Goal: Task Accomplishment & Management: Use online tool/utility

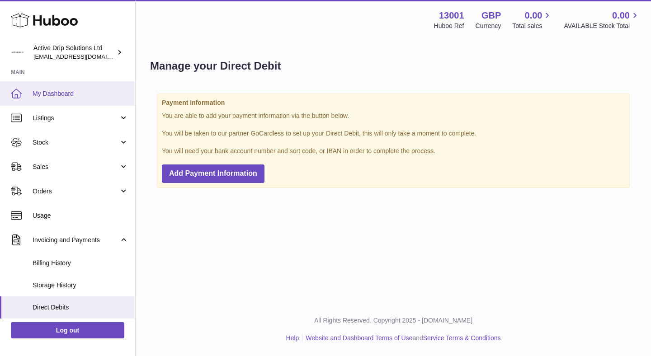
click at [49, 91] on span "My Dashboard" at bounding box center [81, 93] width 96 height 9
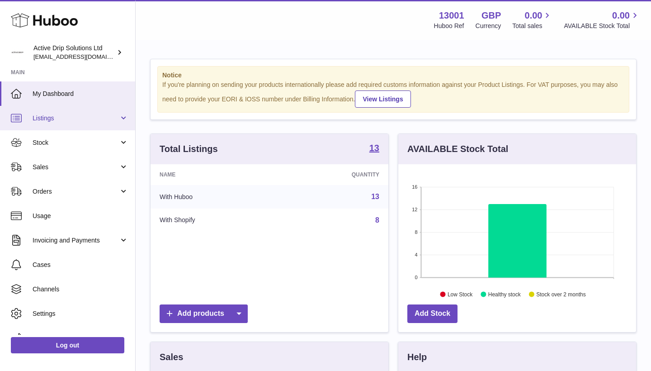
scroll to position [141, 238]
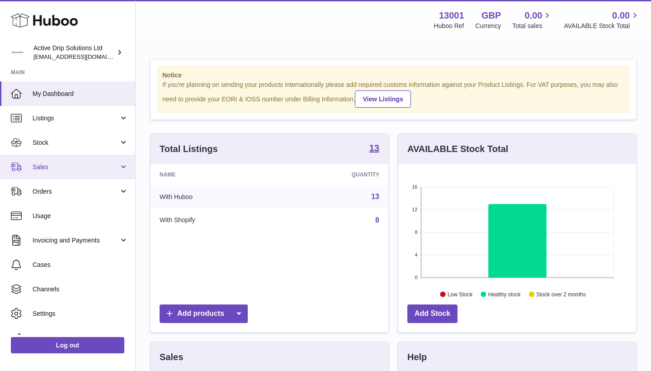
click at [70, 165] on span "Sales" at bounding box center [76, 167] width 86 height 9
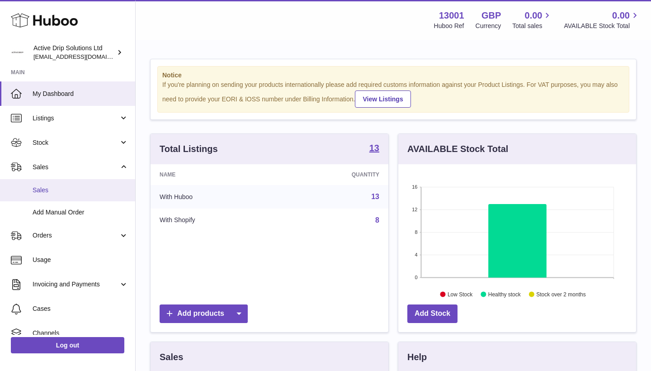
click at [72, 192] on span "Sales" at bounding box center [81, 190] width 96 height 9
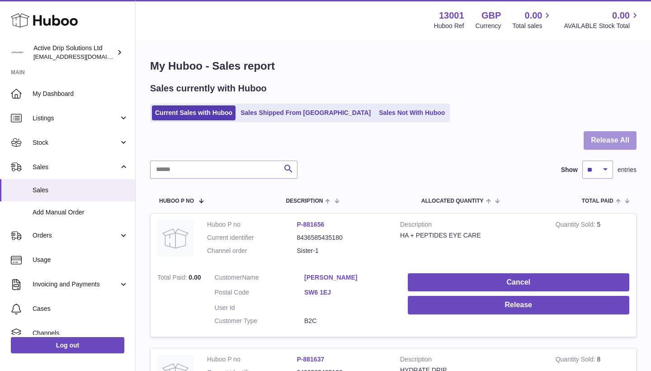
click at [614, 142] on button "Release All" at bounding box center [609, 140] width 53 height 19
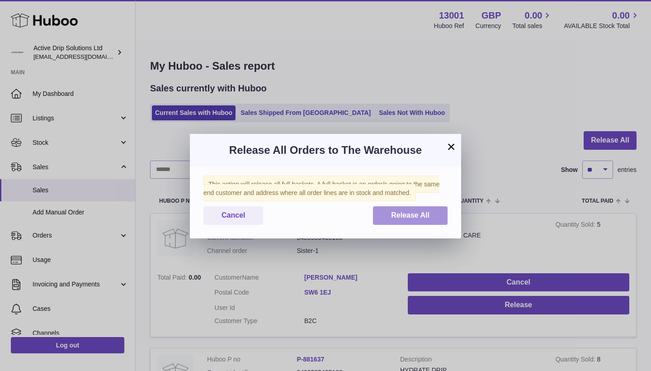
click at [433, 208] on button "Release All" at bounding box center [410, 215] width 75 height 19
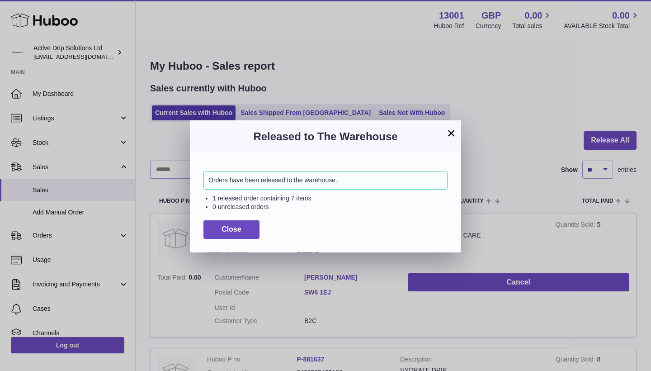
click at [450, 134] on button "×" at bounding box center [451, 132] width 11 height 11
